Goal: Information Seeking & Learning: Learn about a topic

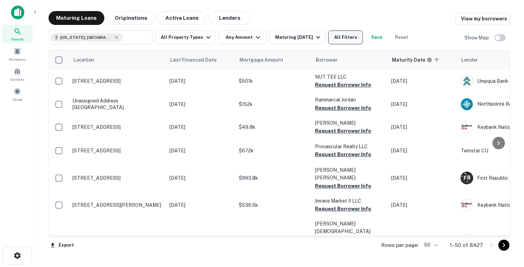
click at [346, 39] on button "All Filters" at bounding box center [345, 38] width 35 height 14
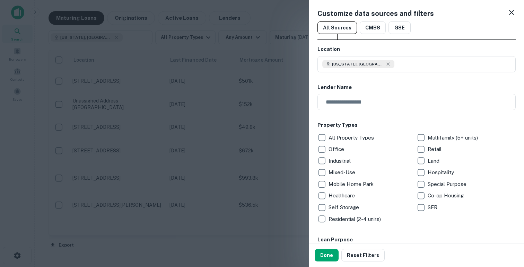
scroll to position [83, 0]
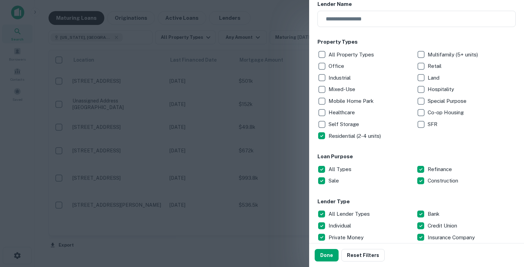
click at [430, 124] on p "SFR" at bounding box center [433, 124] width 11 height 8
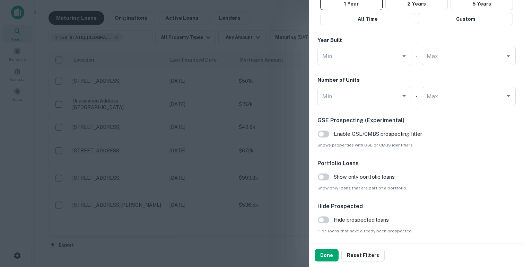
scroll to position [483, 0]
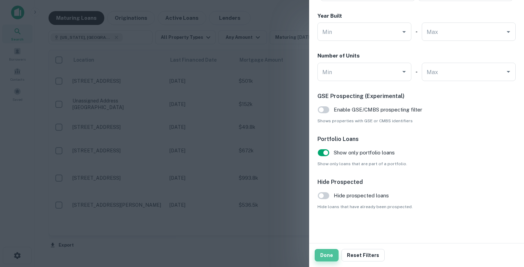
click at [325, 256] on button "Done" at bounding box center [327, 255] width 24 height 12
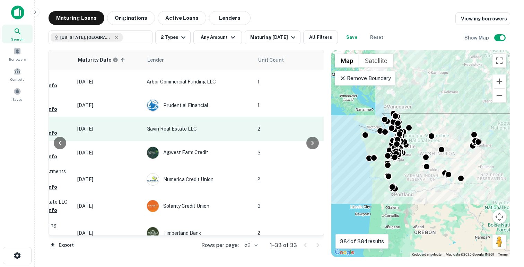
scroll to position [0, 407]
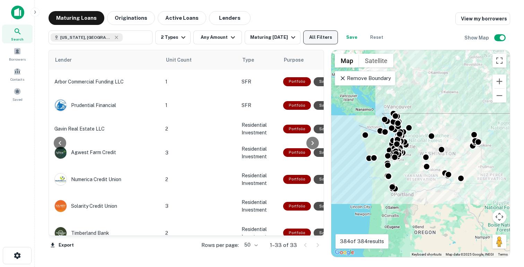
click at [322, 34] on button "All Filters" at bounding box center [320, 38] width 35 height 14
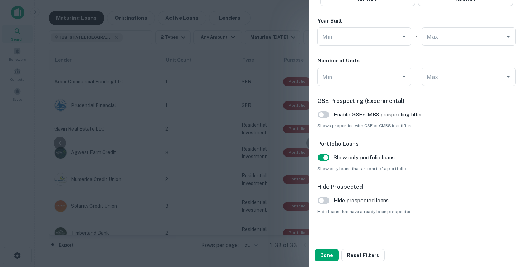
scroll to position [483, 0]
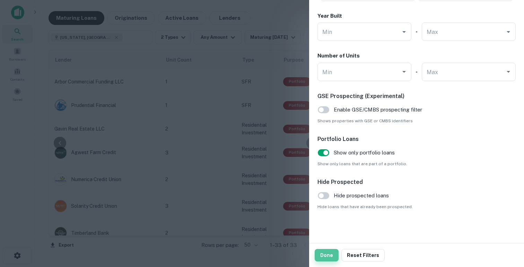
click at [328, 254] on button "Done" at bounding box center [327, 255] width 24 height 12
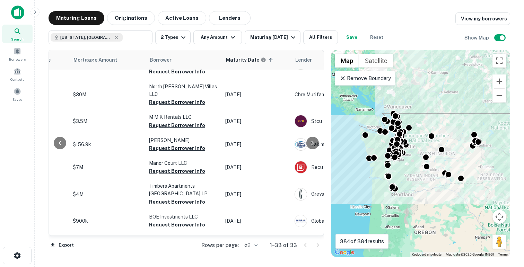
scroll to position [169, 127]
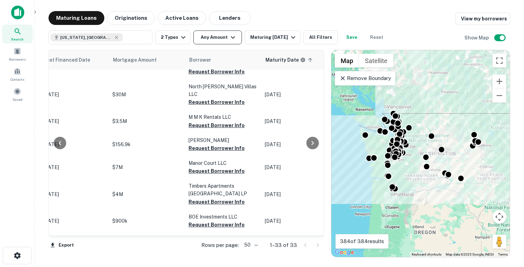
click at [205, 41] on button "Any Amount" at bounding box center [218, 38] width 49 height 14
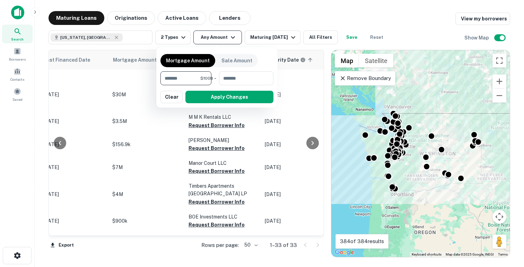
scroll to position [0, 0]
type input "*"
type input "*******"
click at [226, 96] on button "Apply Changes" at bounding box center [230, 97] width 88 height 12
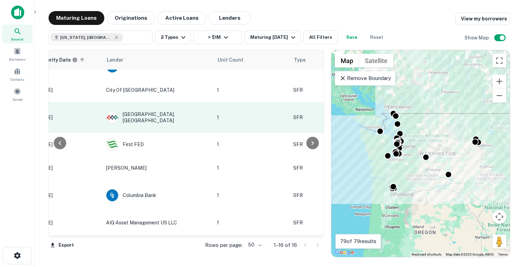
scroll to position [169, 356]
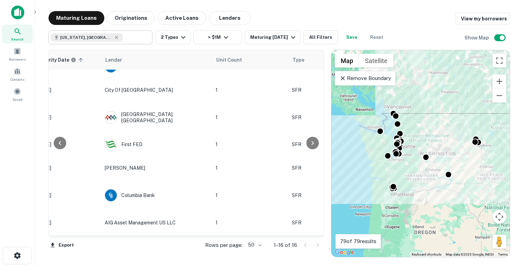
click at [101, 37] on div "[US_STATE], [GEOGRAPHIC_DATA]" at bounding box center [87, 37] width 72 height 8
type input "**********"
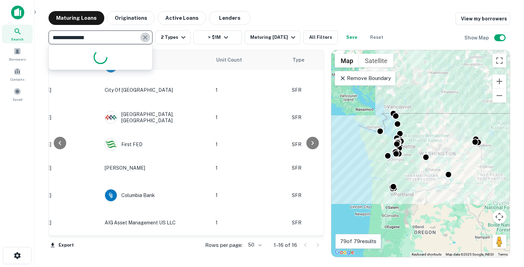
click at [147, 38] on icon "Clear" at bounding box center [145, 37] width 7 height 7
type input "******"
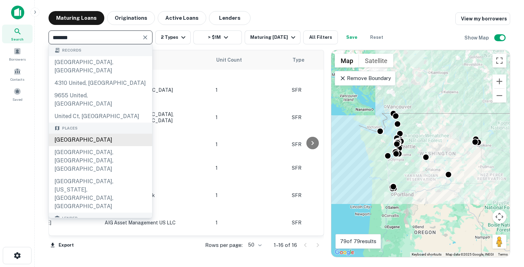
click at [90, 134] on div "[GEOGRAPHIC_DATA]" at bounding box center [100, 140] width 103 height 12
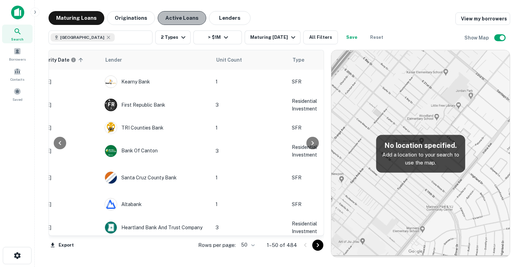
click at [183, 18] on button "Active Loans" at bounding box center [182, 18] width 49 height 14
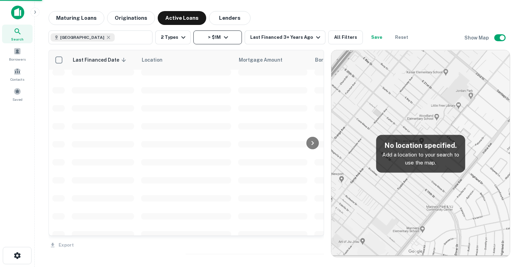
scroll to position [169, 0]
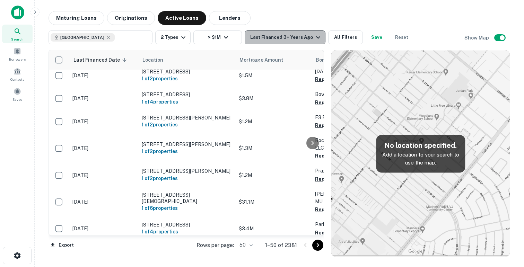
click at [294, 43] on button "Last Financed 3+ Years Ago" at bounding box center [285, 38] width 81 height 14
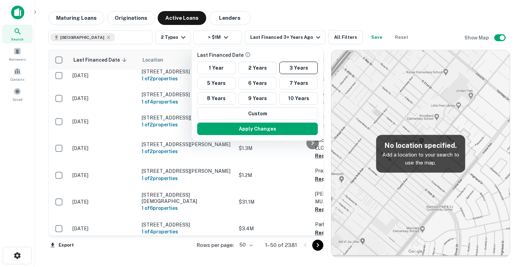
click at [293, 22] on div at bounding box center [262, 133] width 524 height 267
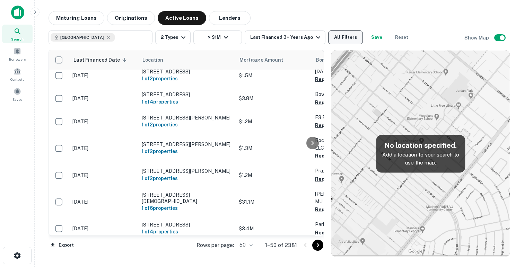
click at [351, 37] on button "All Filters" at bounding box center [345, 38] width 35 height 14
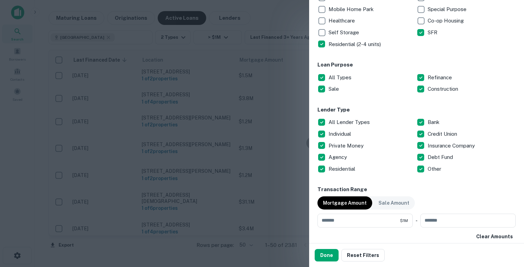
scroll to position [186, 0]
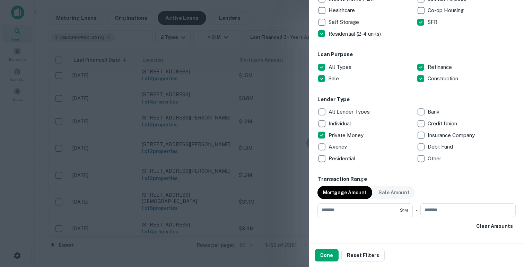
click at [428, 147] on p "Debt Fund" at bounding box center [441, 147] width 27 height 8
click at [333, 252] on button "Done" at bounding box center [327, 255] width 24 height 12
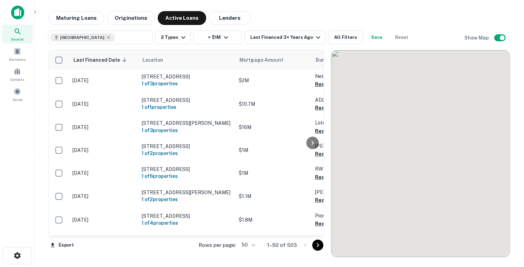
scroll to position [242, 0]
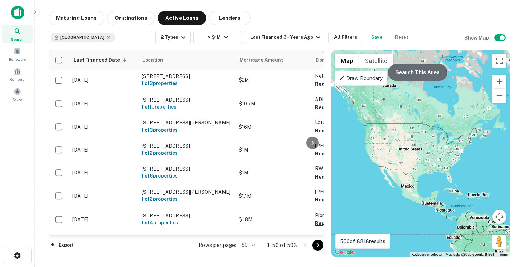
click at [411, 74] on button "Search This Area" at bounding box center [418, 72] width 60 height 17
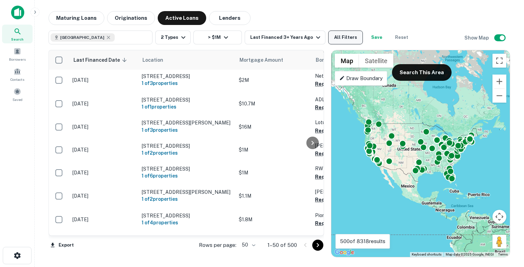
click at [345, 35] on button "All Filters" at bounding box center [345, 38] width 35 height 14
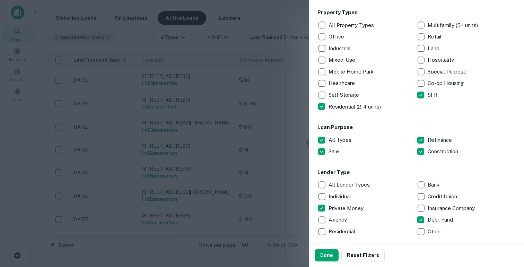
scroll to position [181, 0]
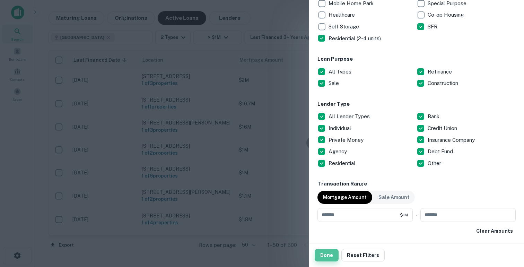
click at [328, 256] on button "Done" at bounding box center [327, 255] width 24 height 12
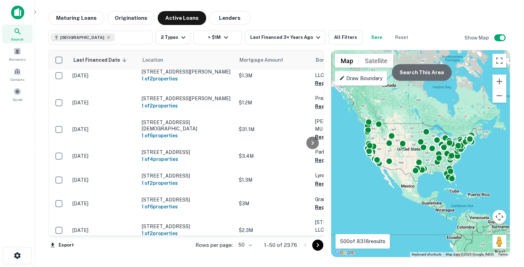
click at [416, 76] on button "Search This Area" at bounding box center [422, 72] width 60 height 17
click at [416, 75] on button "Search This Area" at bounding box center [422, 72] width 60 height 17
click at [502, 78] on button "Zoom in" at bounding box center [500, 82] width 14 height 14
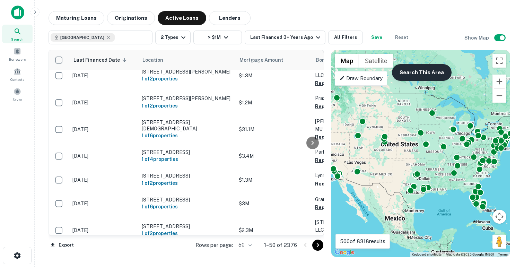
click at [408, 75] on button "Search This Area" at bounding box center [422, 72] width 60 height 17
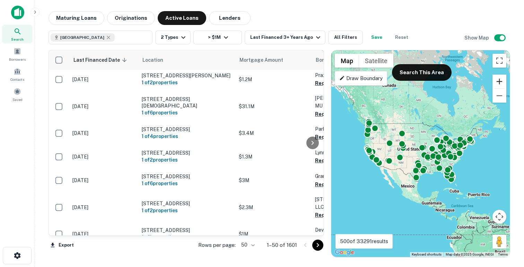
click at [503, 84] on button "Zoom in" at bounding box center [500, 82] width 14 height 14
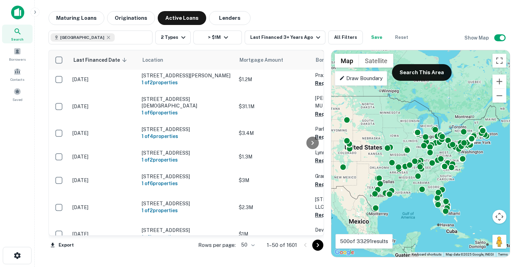
drag, startPoint x: 469, startPoint y: 111, endPoint x: 436, endPoint y: 114, distance: 33.1
click at [436, 114] on div "To activate drag with keyboard, press Alt + Enter. Once in keyboard drag state,…" at bounding box center [421, 153] width 179 height 207
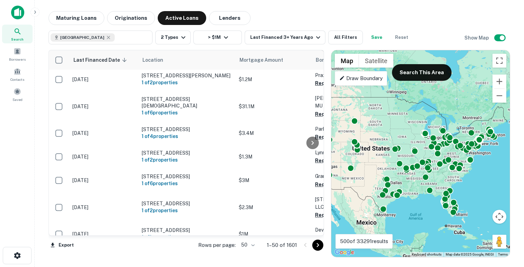
drag, startPoint x: 397, startPoint y: 113, endPoint x: 408, endPoint y: 114, distance: 10.1
click at [408, 114] on div "To activate drag with keyboard, press Alt + Enter. Once in keyboard drag state,…" at bounding box center [421, 153] width 179 height 207
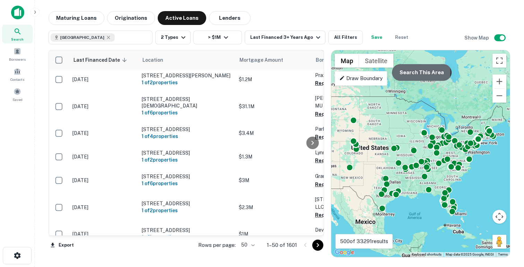
click at [412, 72] on button "Search This Area" at bounding box center [422, 72] width 60 height 17
